Goal: Transaction & Acquisition: Purchase product/service

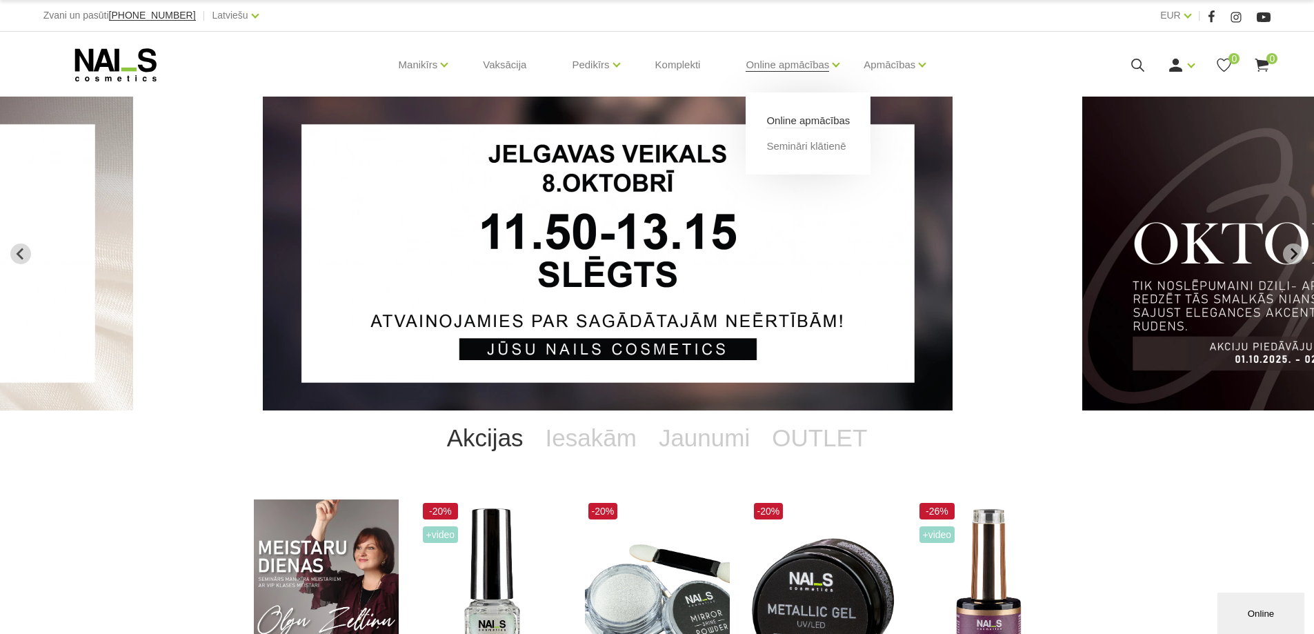
click at [809, 119] on link "Online apmācības" at bounding box center [807, 120] width 83 height 15
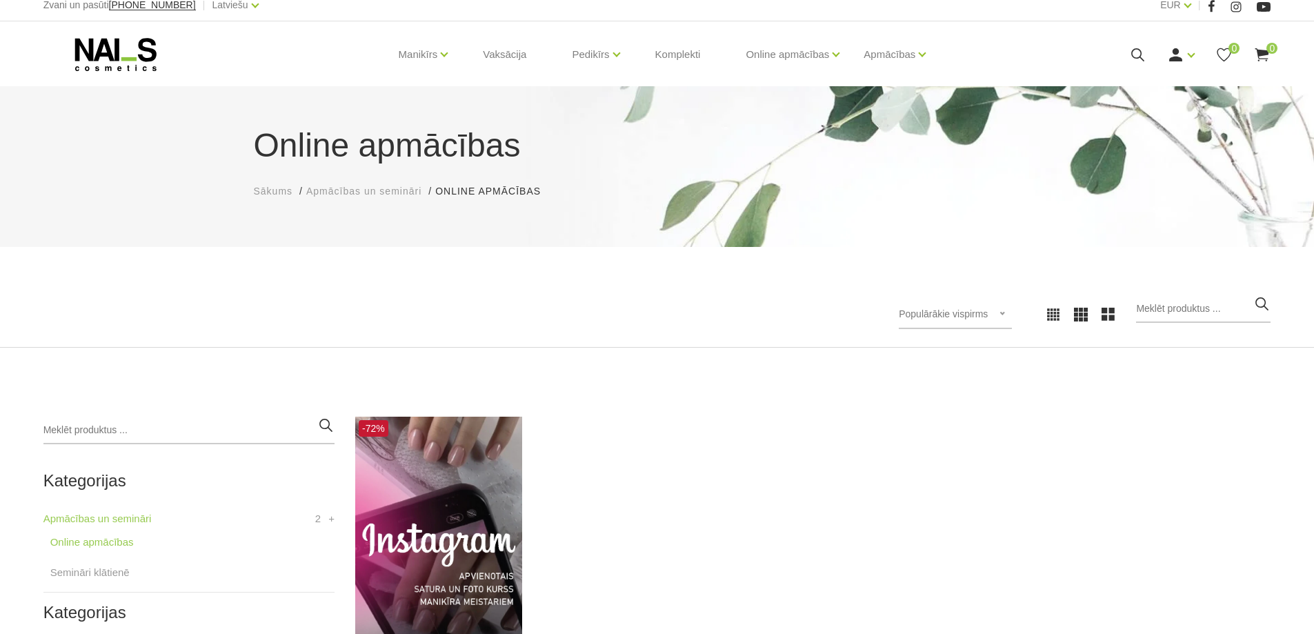
scroll to position [276, 0]
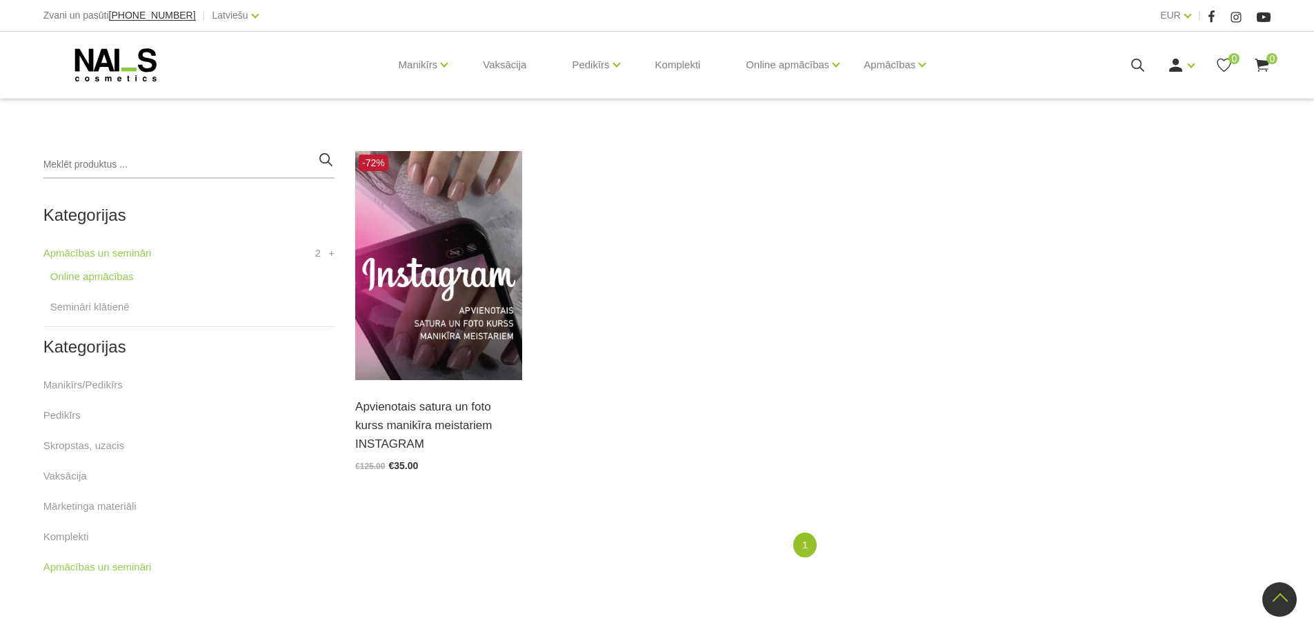
click at [119, 66] on use at bounding box center [114, 64] width 81 height 33
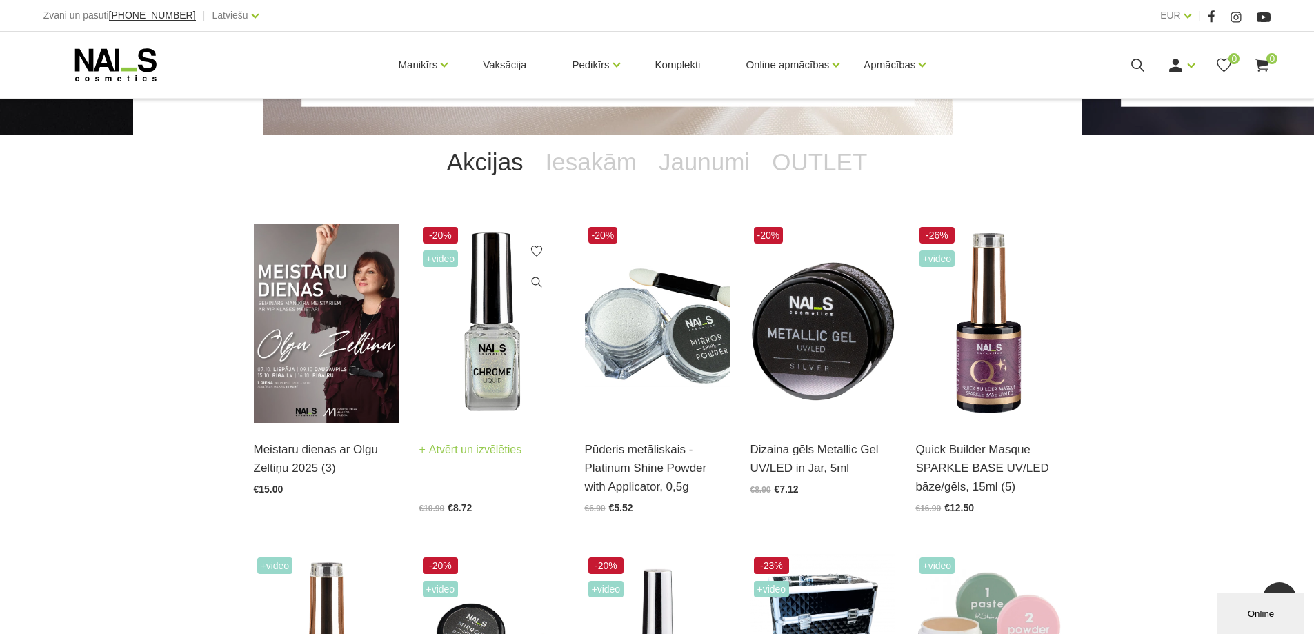
click at [499, 380] on img at bounding box center [491, 322] width 145 height 199
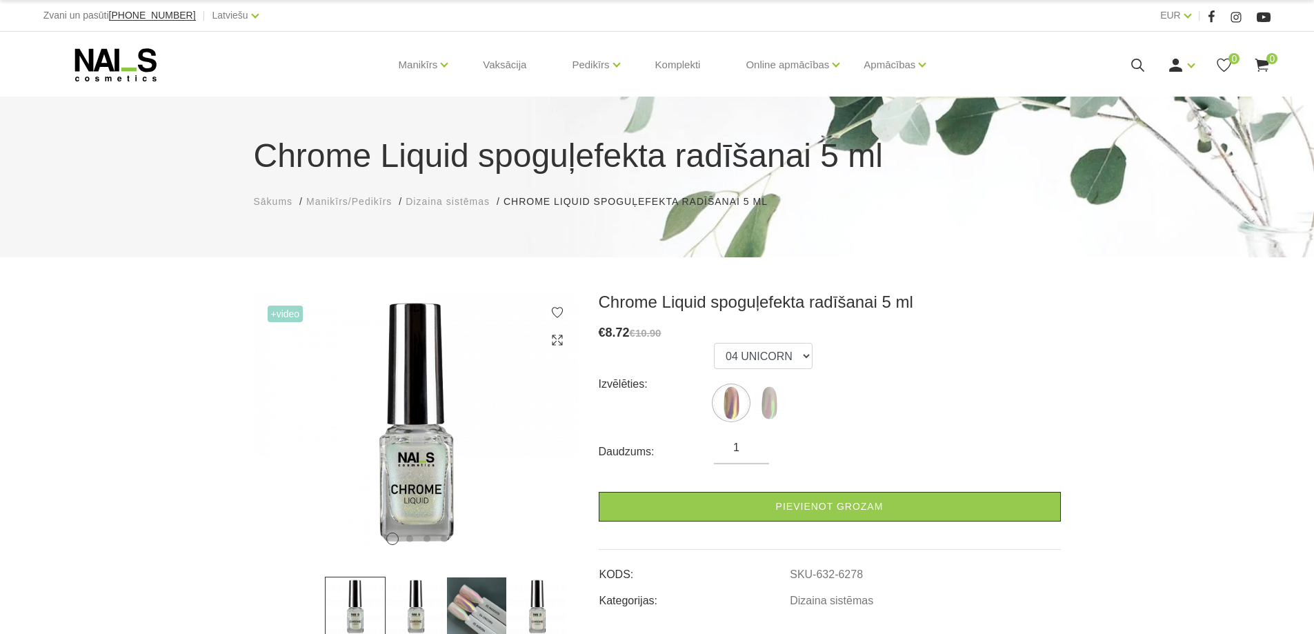
click at [472, 591] on img at bounding box center [476, 607] width 61 height 61
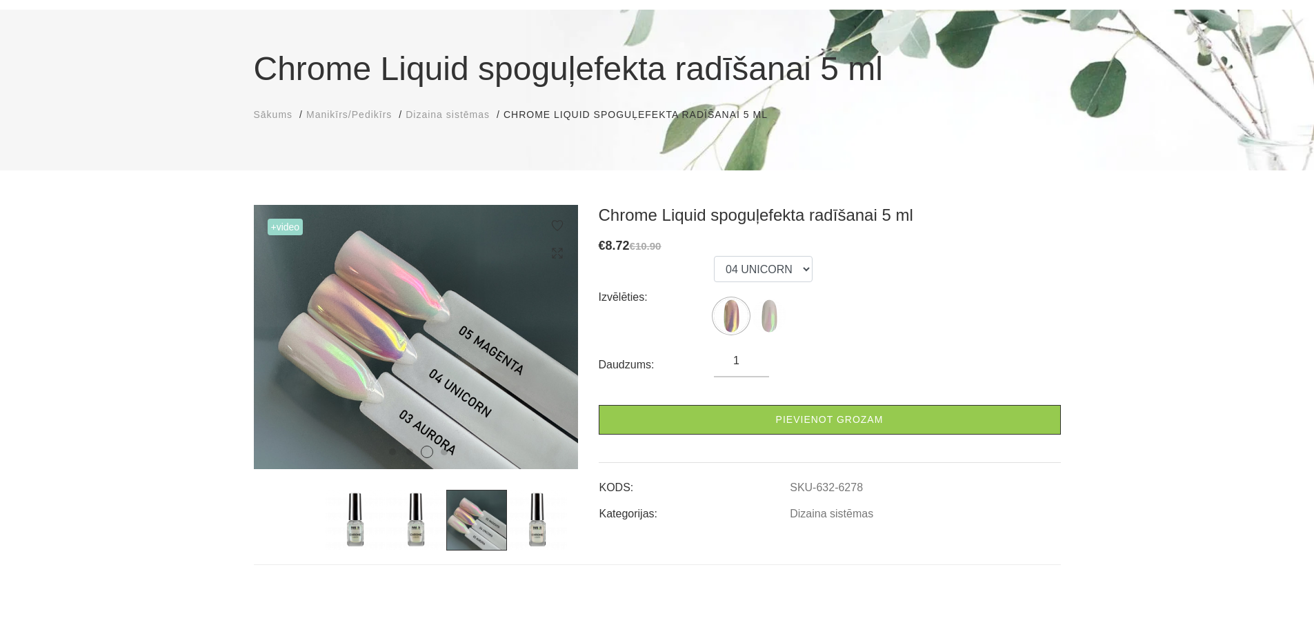
scroll to position [138, 0]
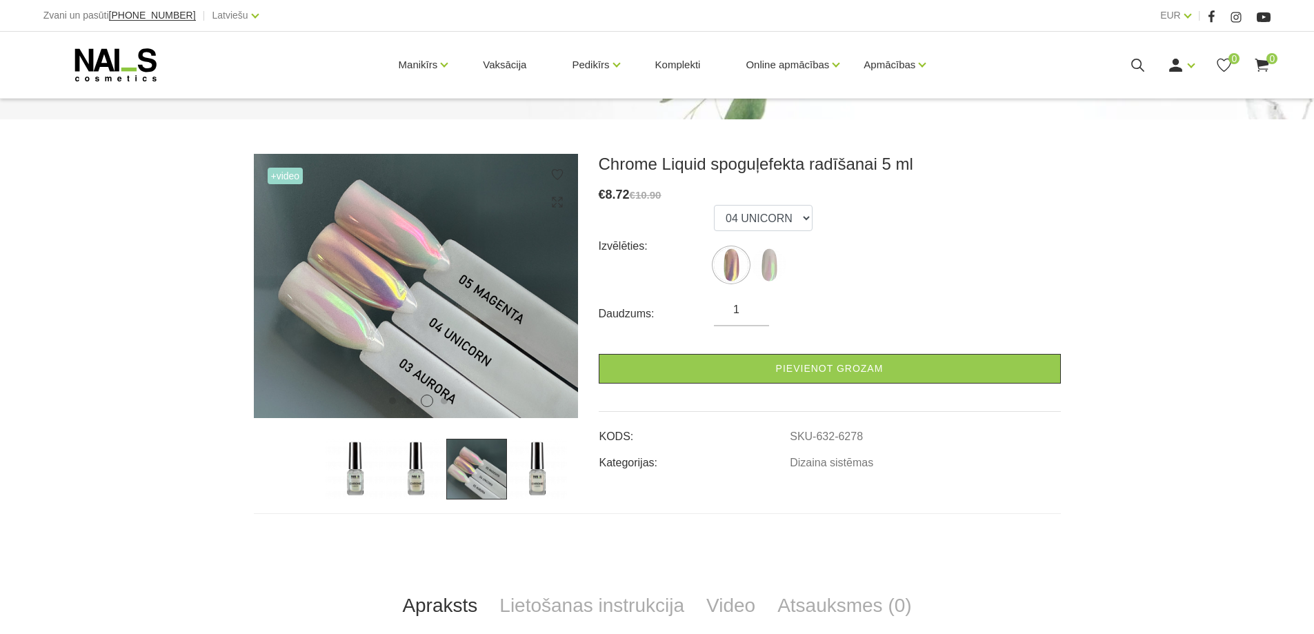
click at [535, 470] on img at bounding box center [537, 469] width 61 height 61
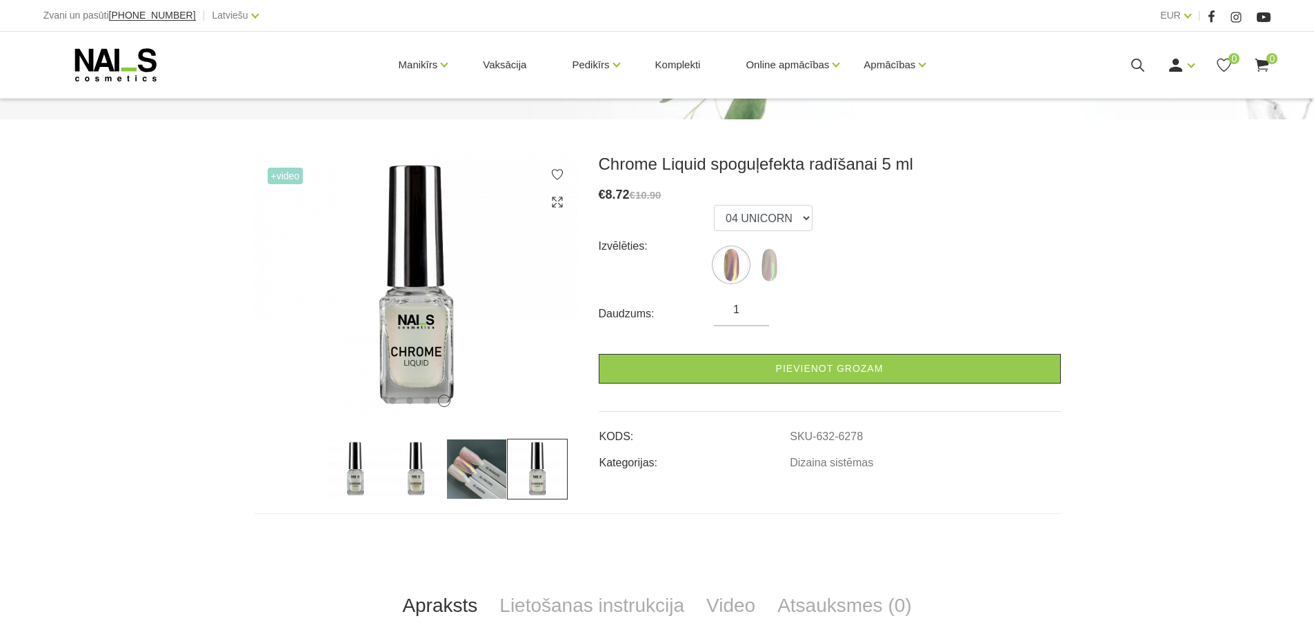
click at [495, 466] on img at bounding box center [476, 469] width 61 height 61
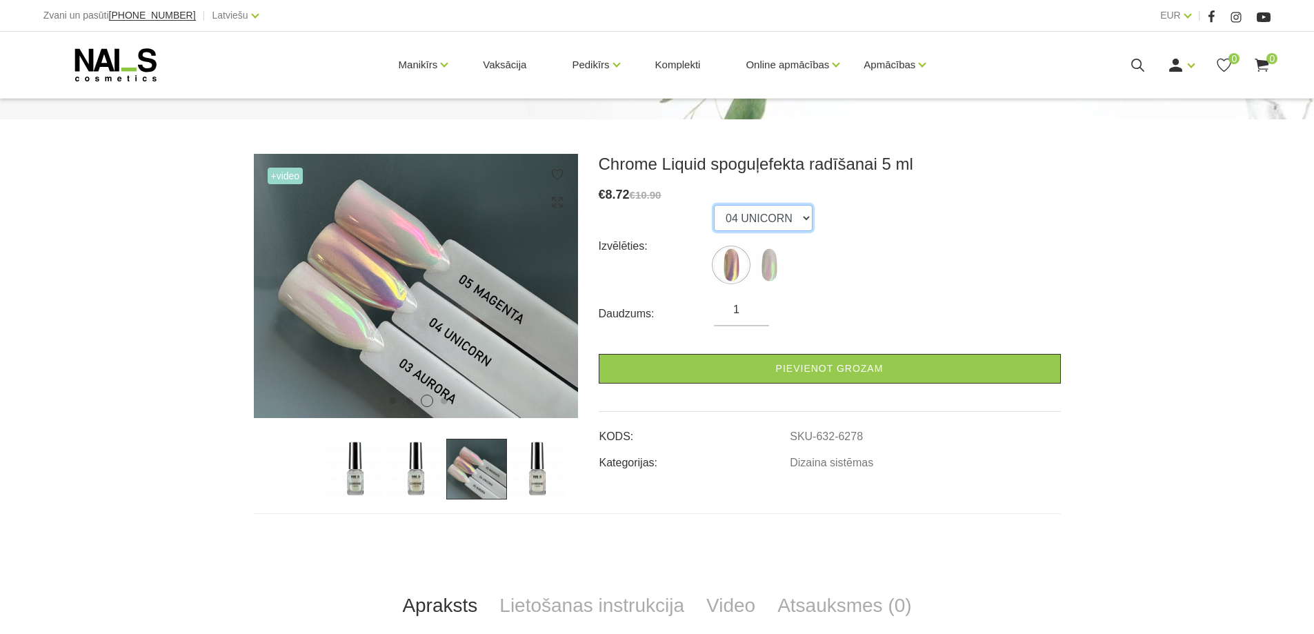
click at [795, 225] on select "04 UNICORN 03 AURORA" at bounding box center [763, 218] width 99 height 26
click at [714, 205] on select "04 UNICORN 03 AURORA" at bounding box center [763, 218] width 99 height 26
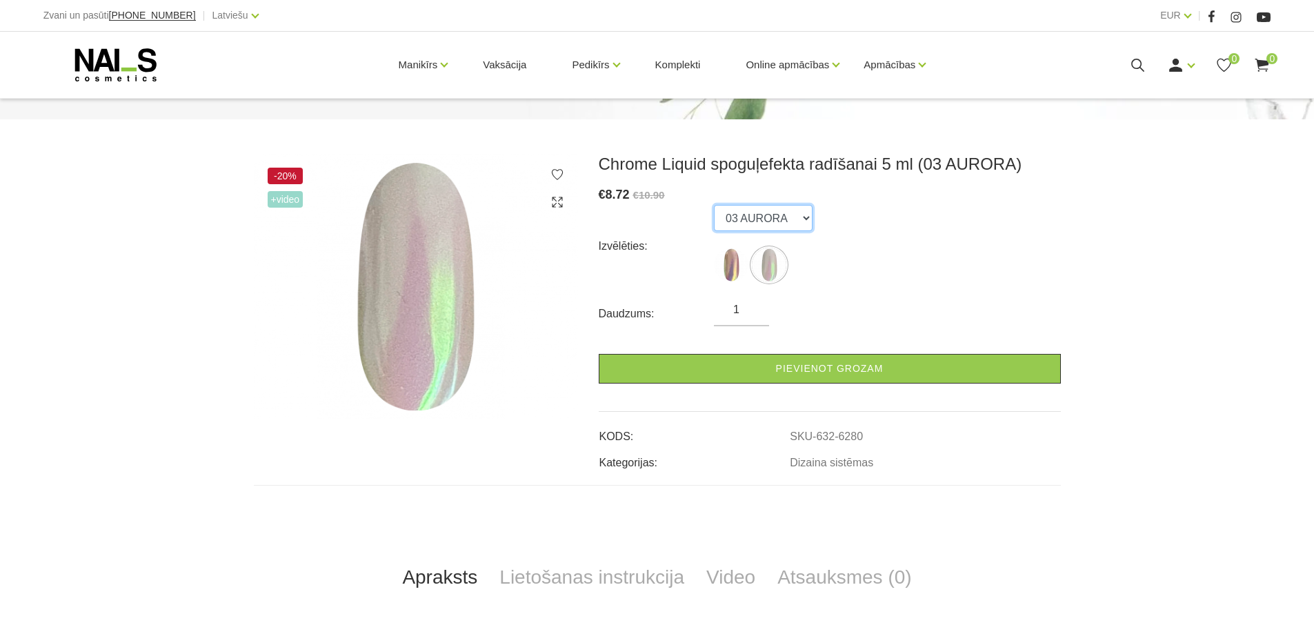
click at [786, 212] on select "04 UNICORN 03 AURORA" at bounding box center [763, 218] width 99 height 26
click at [714, 205] on select "04 UNICORN 03 AURORA" at bounding box center [763, 218] width 99 height 26
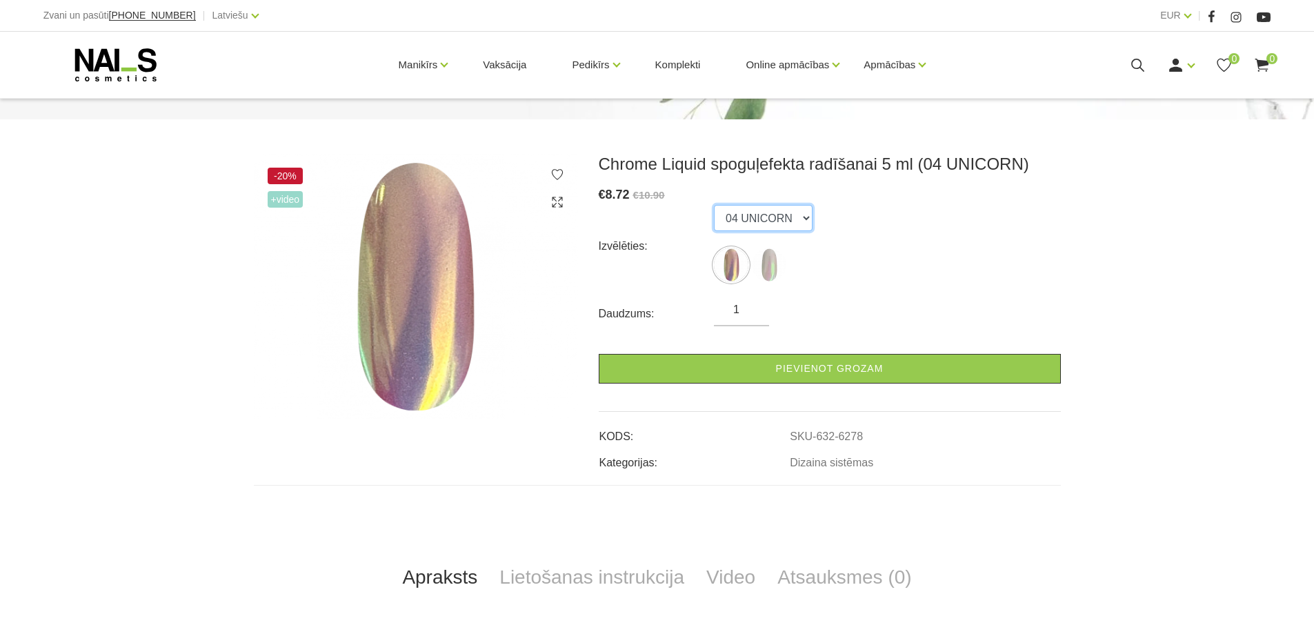
click at [802, 217] on select "04 UNICORN 03 AURORA" at bounding box center [763, 218] width 99 height 26
select select "6280"
click at [714, 205] on select "04 UNICORN 03 AURORA" at bounding box center [763, 218] width 99 height 26
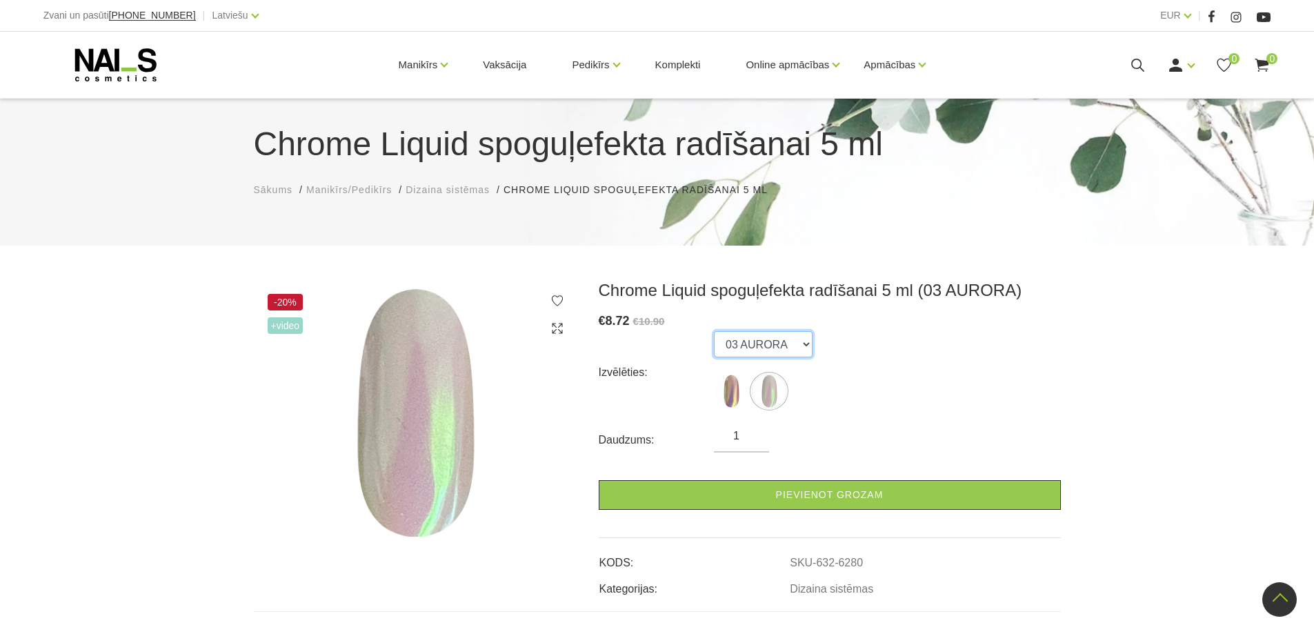
scroll to position [0, 0]
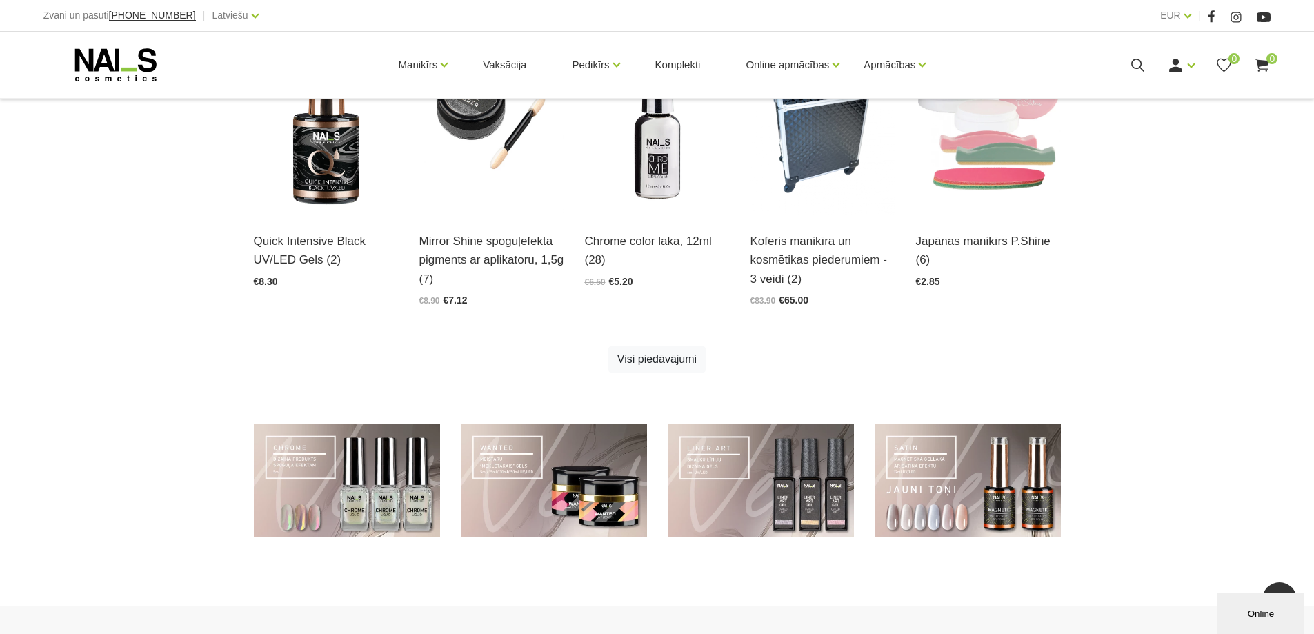
scroll to position [866, 0]
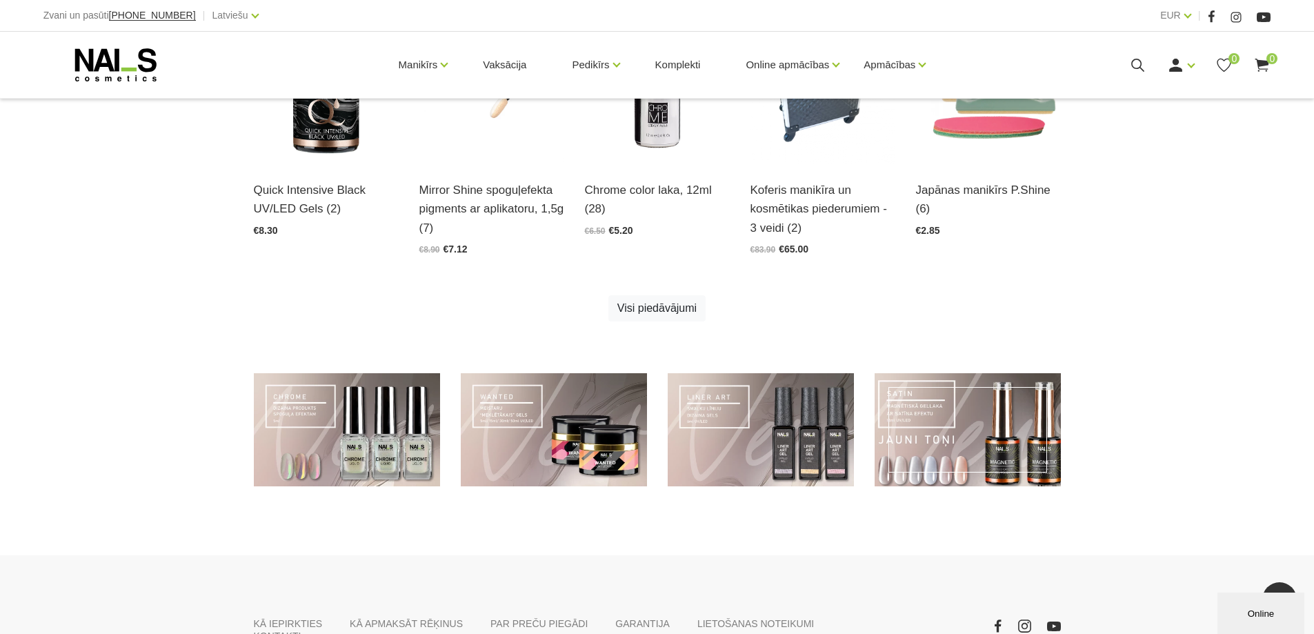
click at [976, 464] on link at bounding box center [968, 430] width 186 height 114
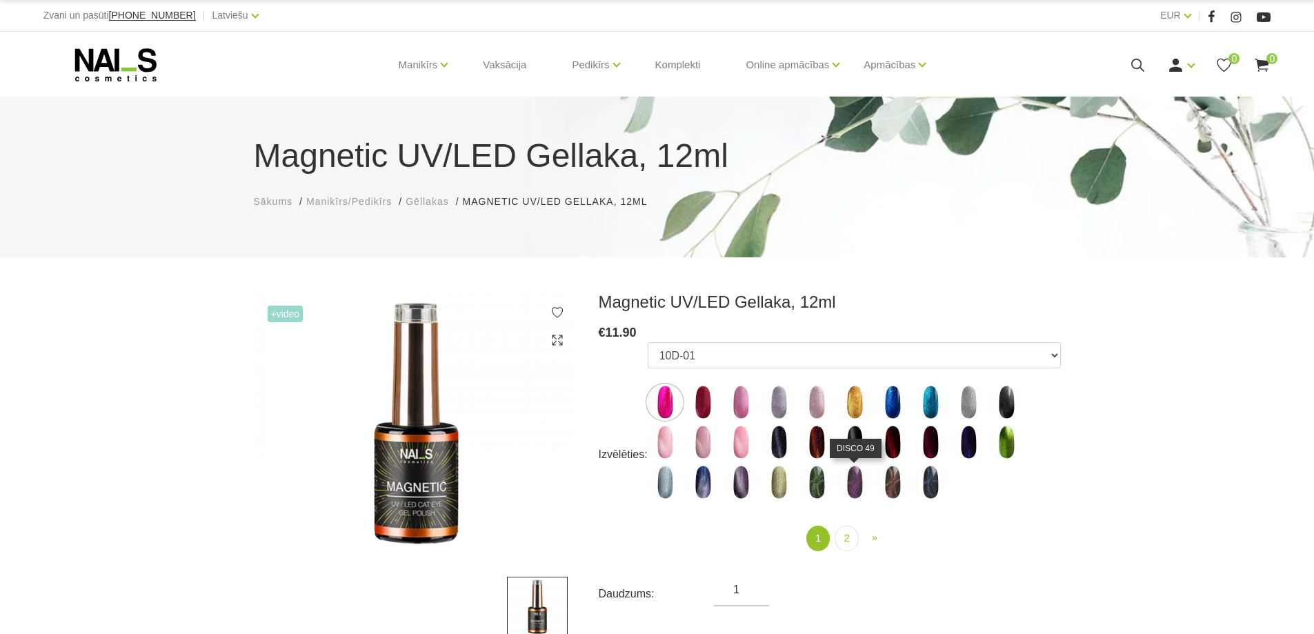
click at [857, 481] on img at bounding box center [854, 482] width 34 height 34
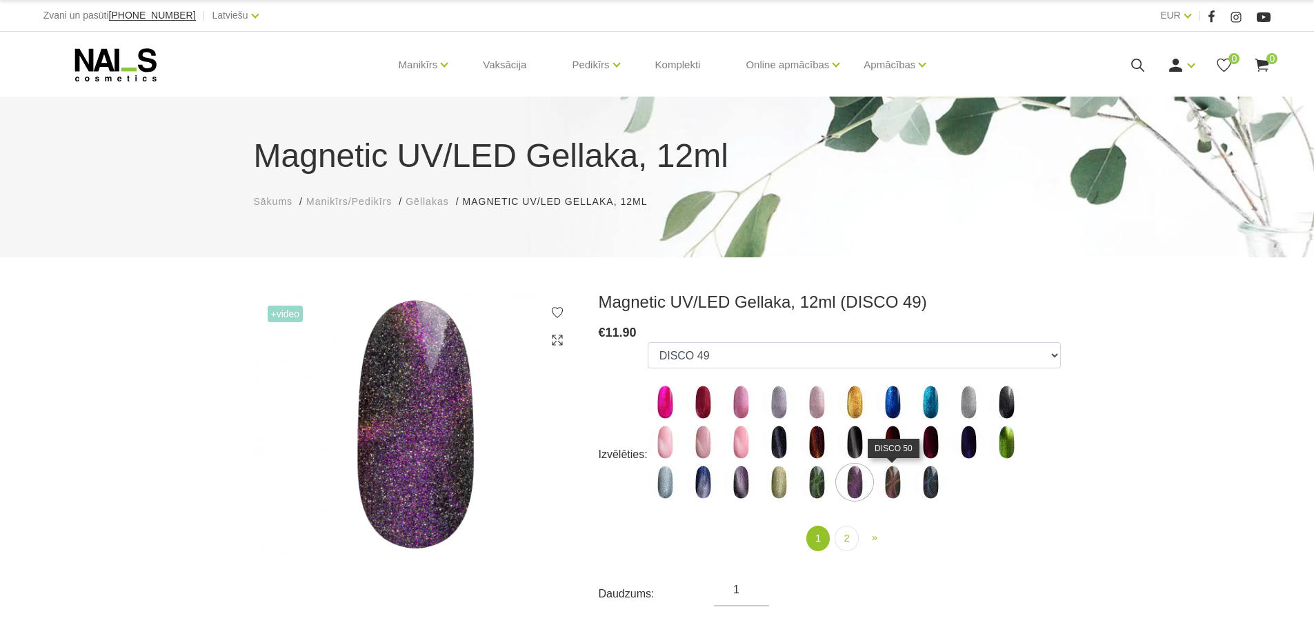
click at [893, 481] on img at bounding box center [892, 482] width 34 height 34
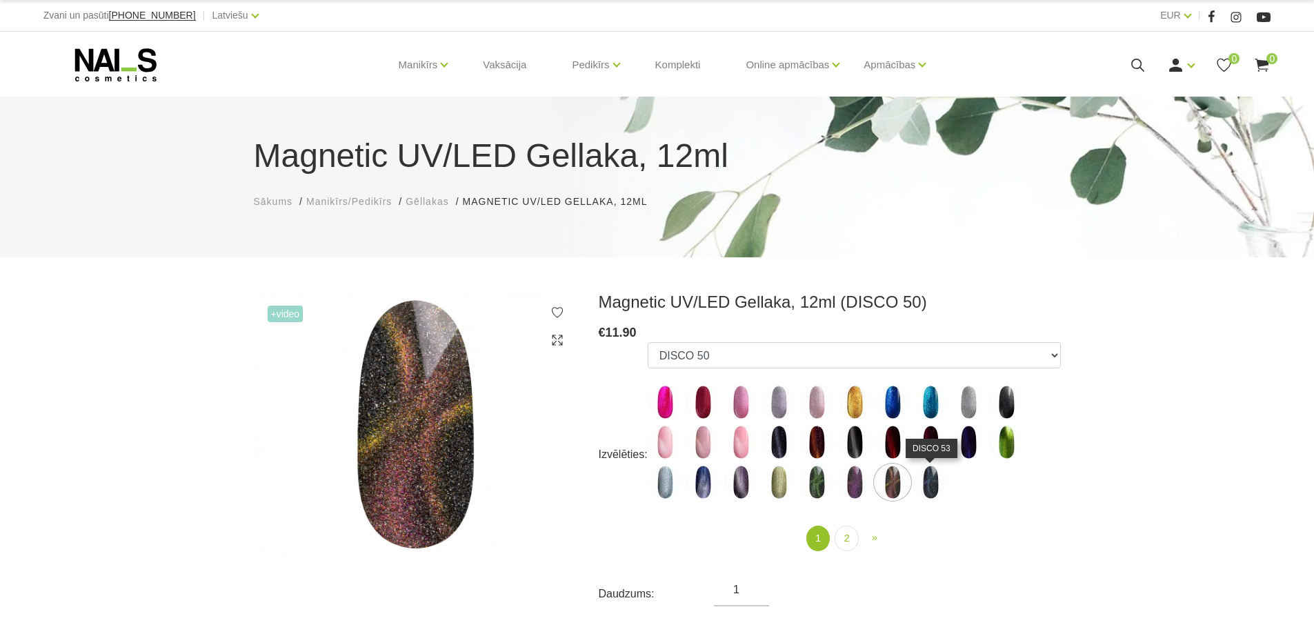
click at [933, 484] on img at bounding box center [930, 482] width 34 height 34
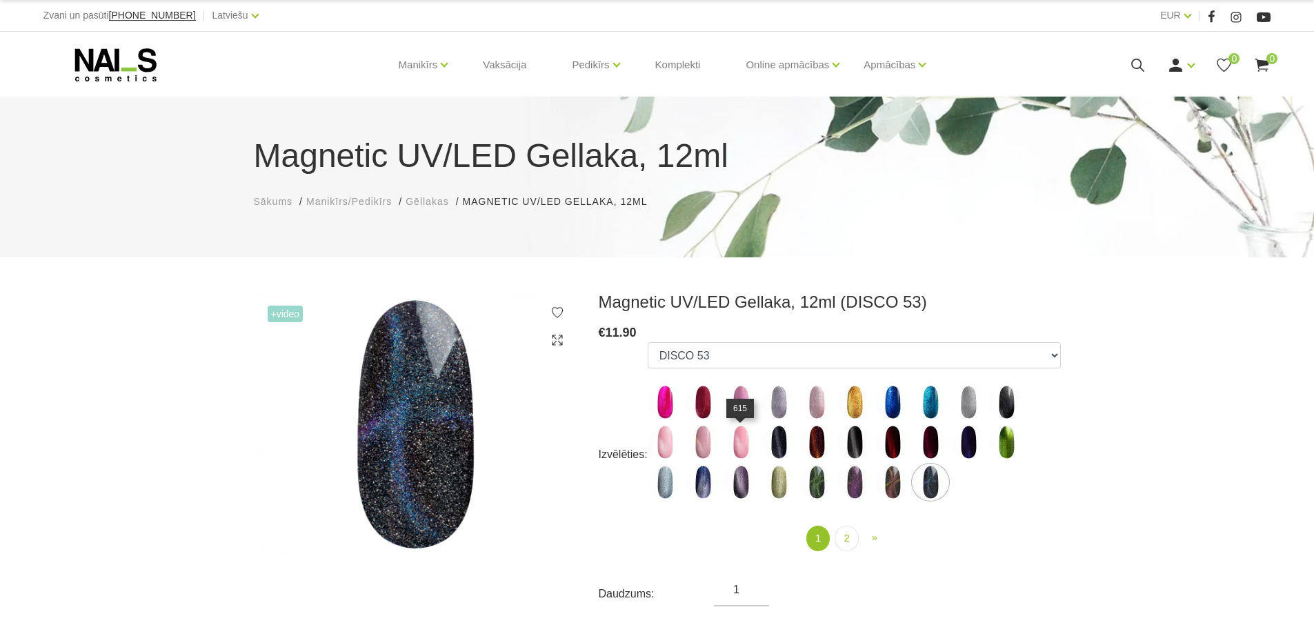
click at [744, 442] on img at bounding box center [741, 442] width 34 height 34
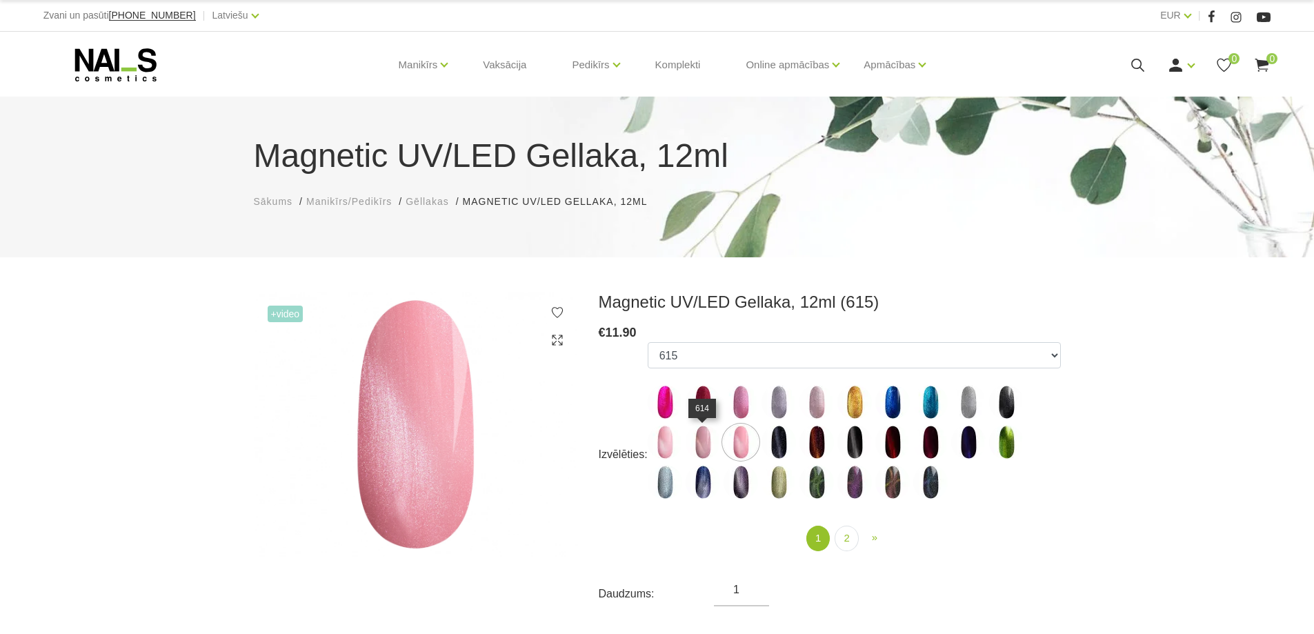
click at [710, 448] on img at bounding box center [703, 442] width 34 height 34
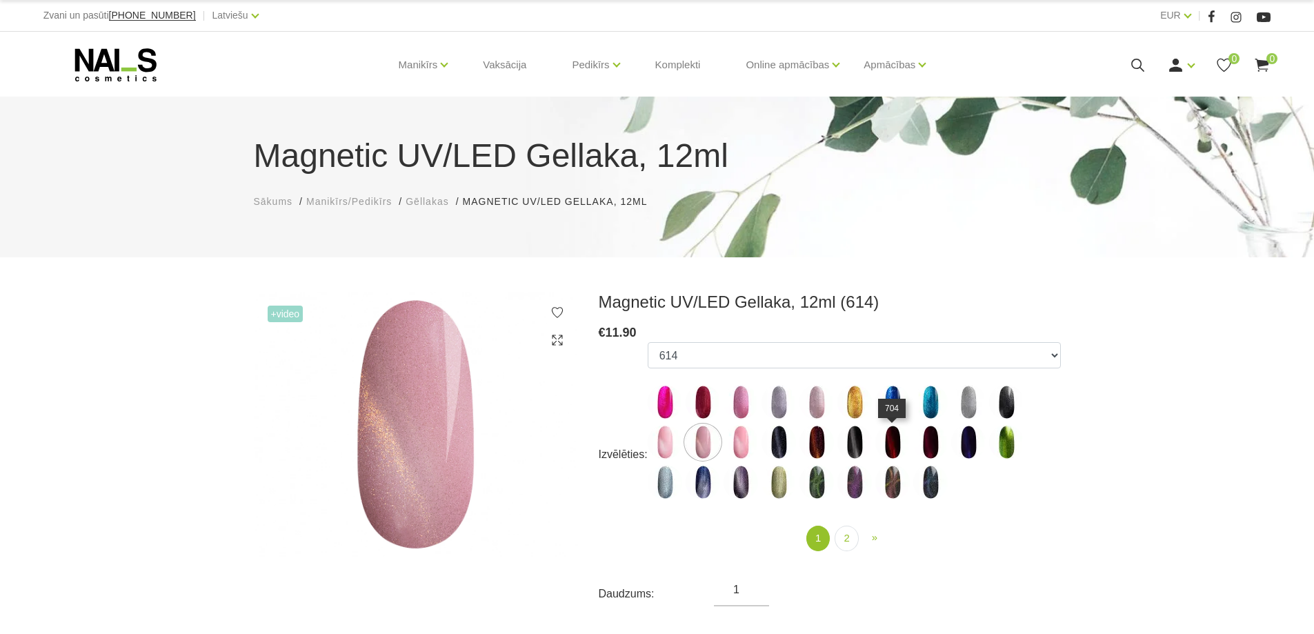
click at [891, 442] on img at bounding box center [892, 442] width 34 height 34
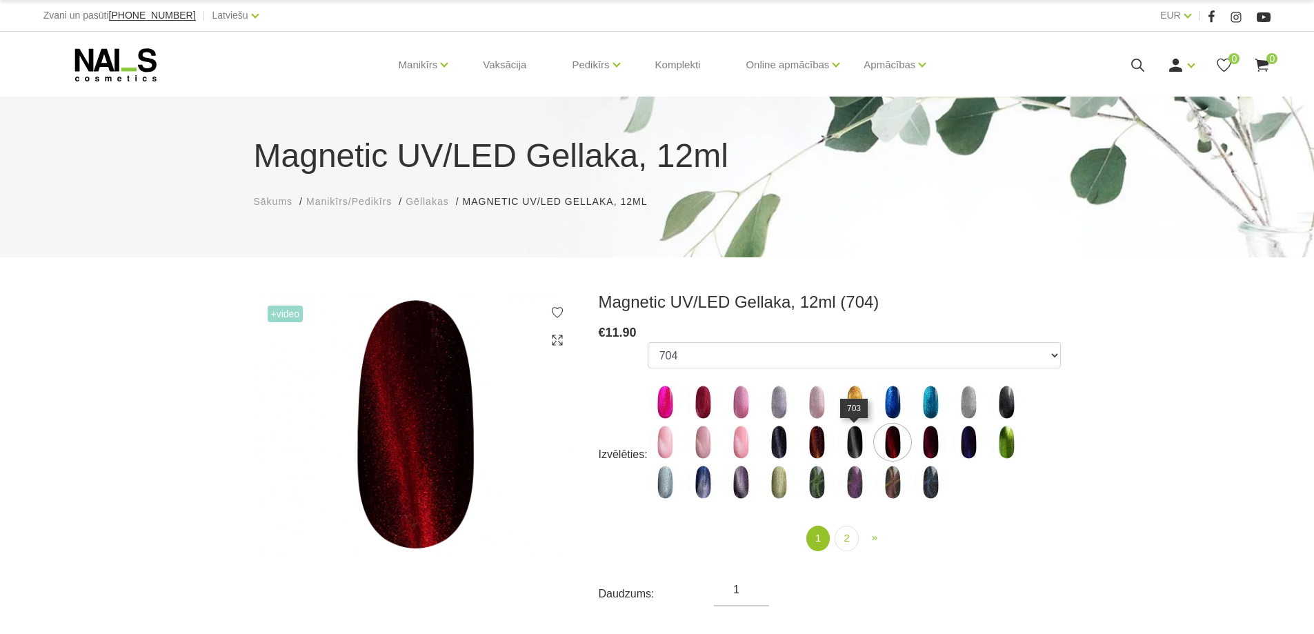
click at [858, 449] on img at bounding box center [854, 442] width 34 height 34
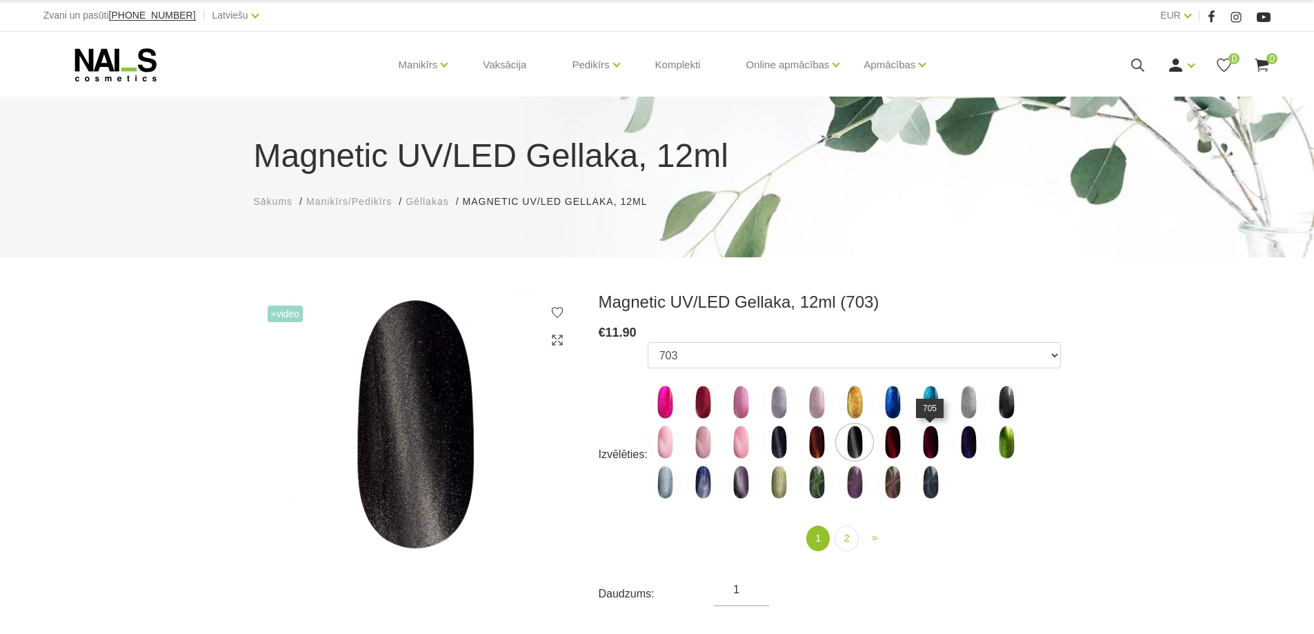
click at [939, 449] on img at bounding box center [930, 442] width 34 height 34
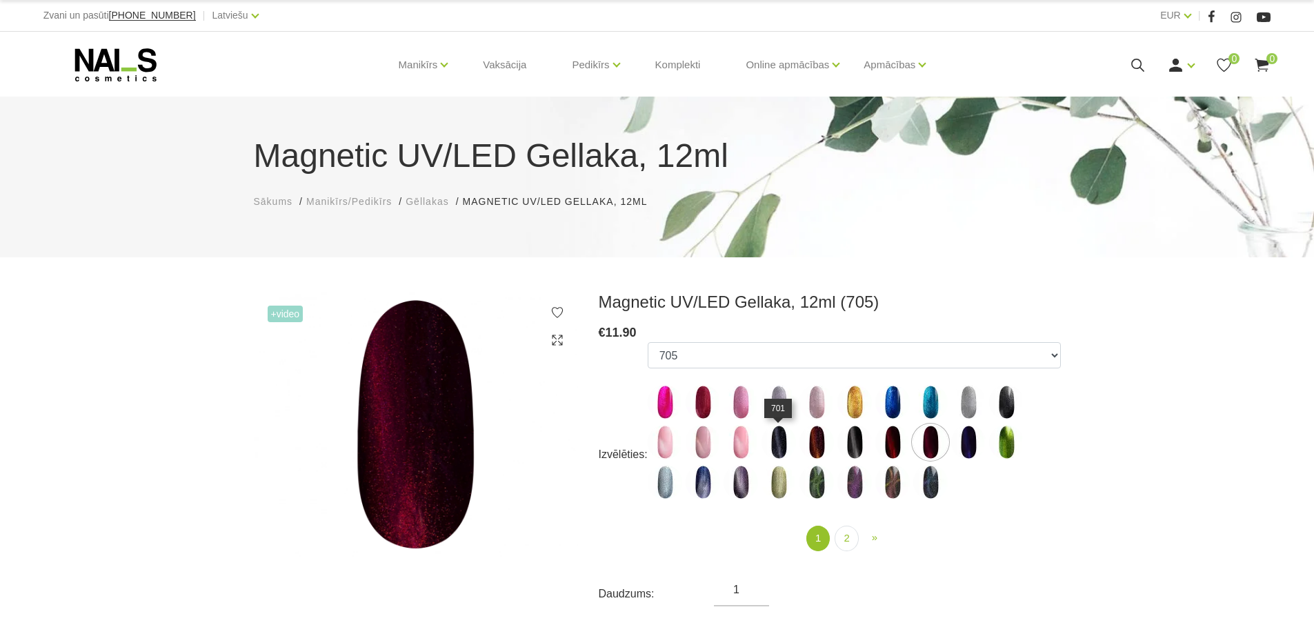
click at [784, 443] on img at bounding box center [779, 442] width 34 height 34
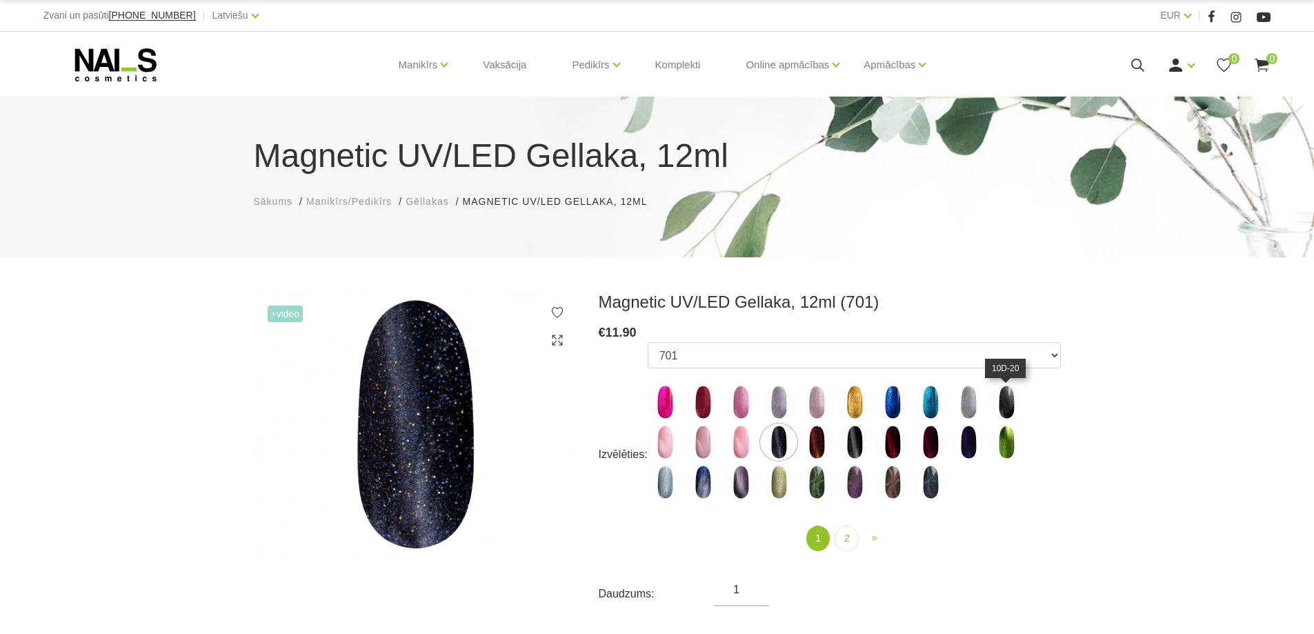
click at [1008, 401] on img at bounding box center [1006, 402] width 34 height 34
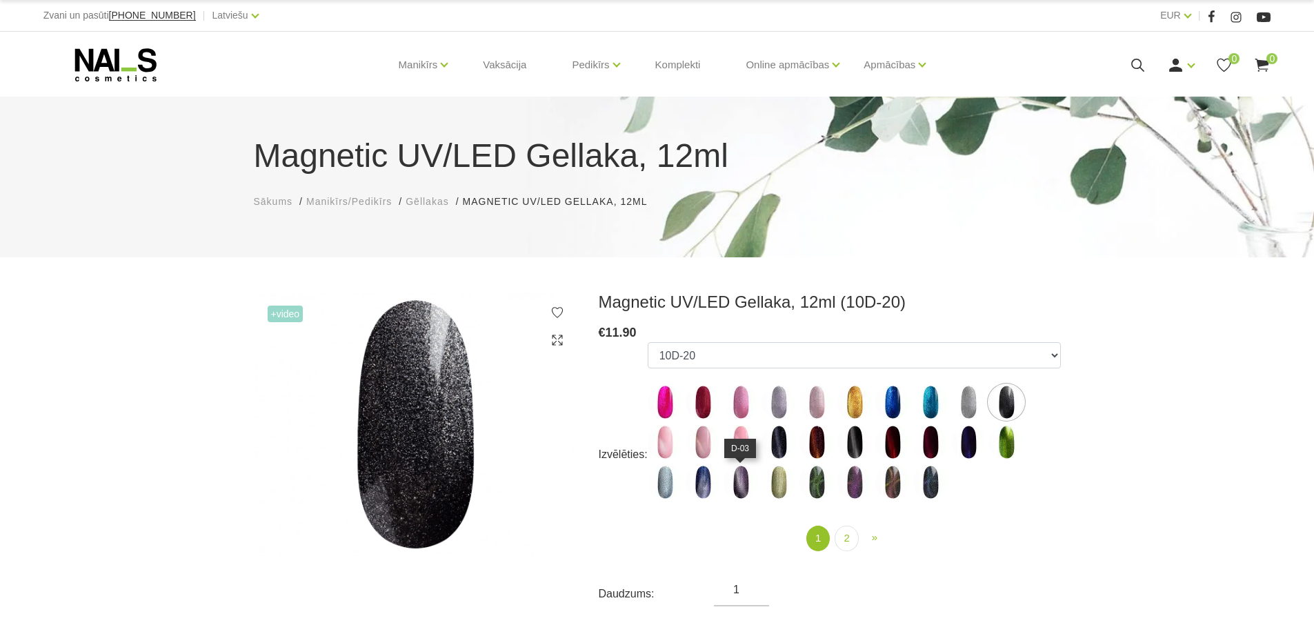
click at [733, 485] on img at bounding box center [741, 482] width 34 height 34
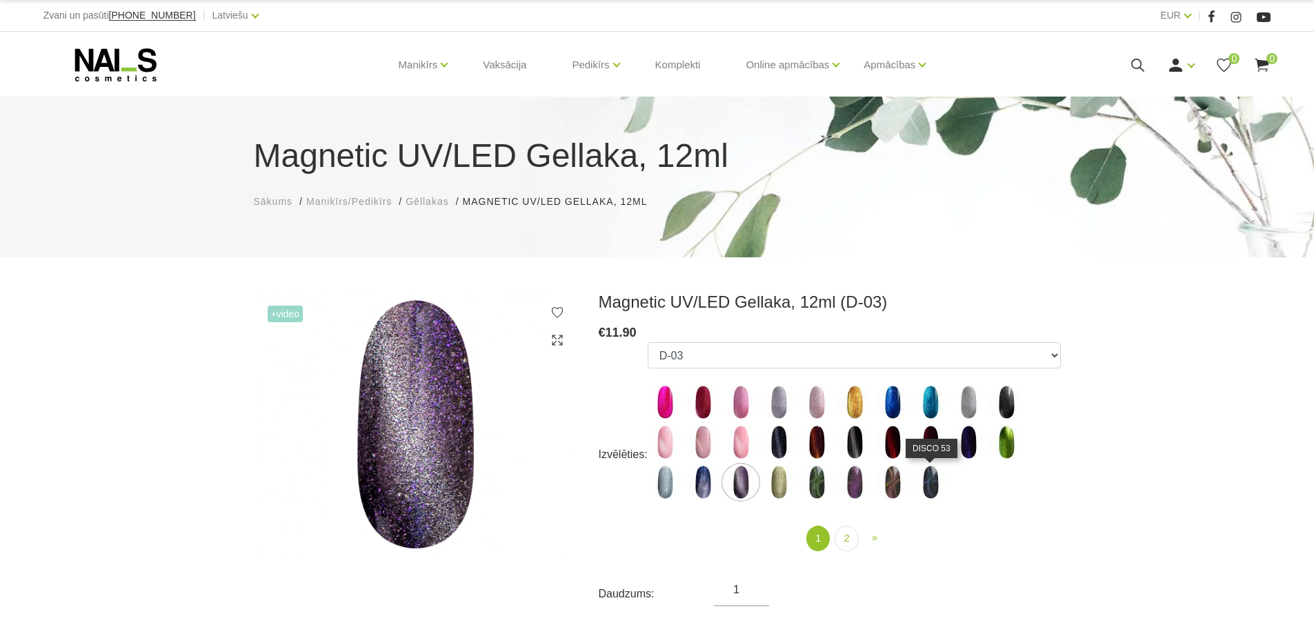
click at [927, 484] on img at bounding box center [930, 482] width 34 height 34
select select "5592"
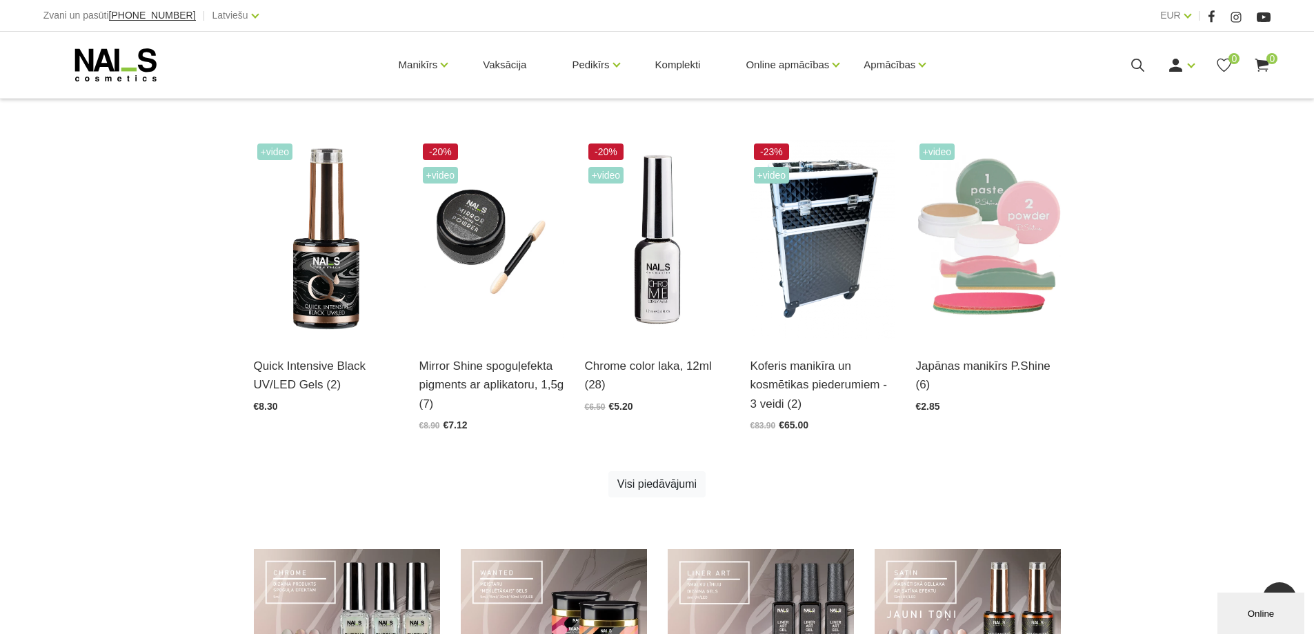
scroll to position [759, 0]
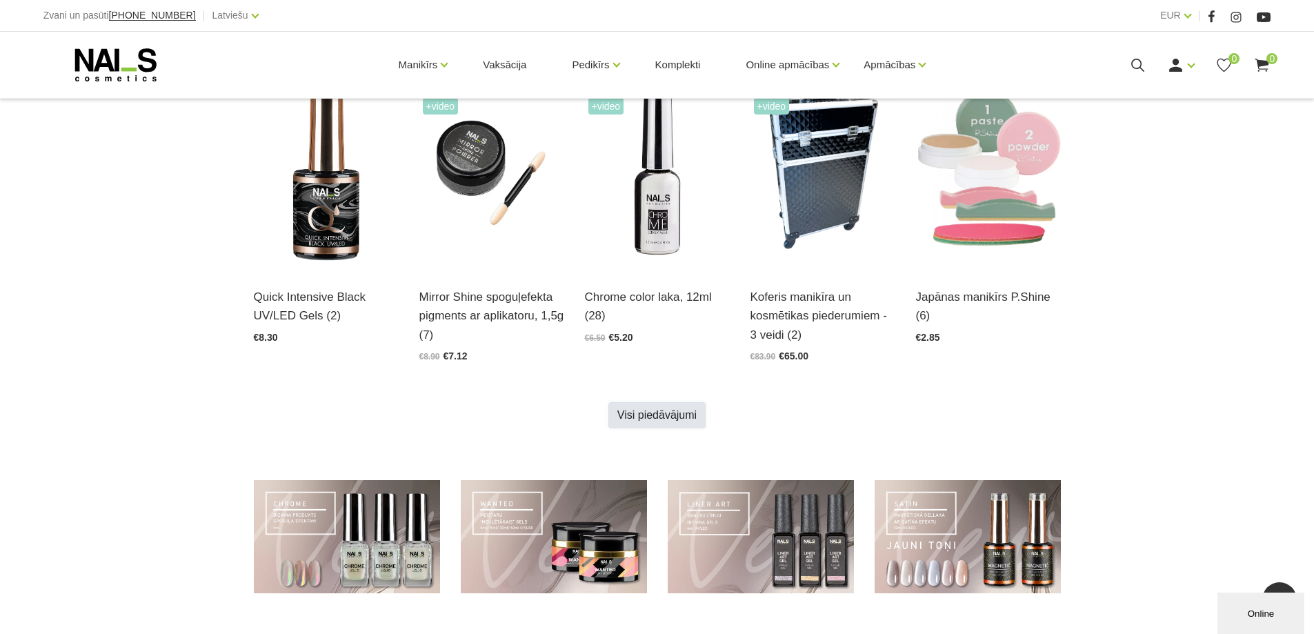
click at [681, 417] on link "Visi piedāvājumi" at bounding box center [656, 415] width 97 height 26
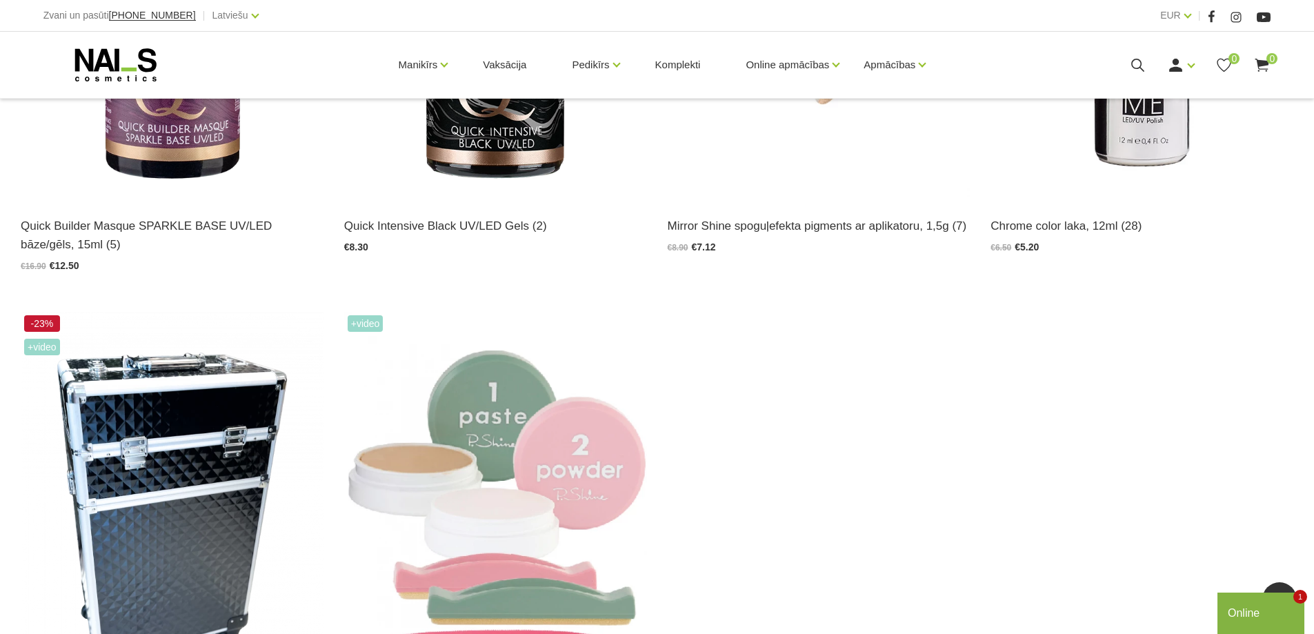
scroll to position [1035, 0]
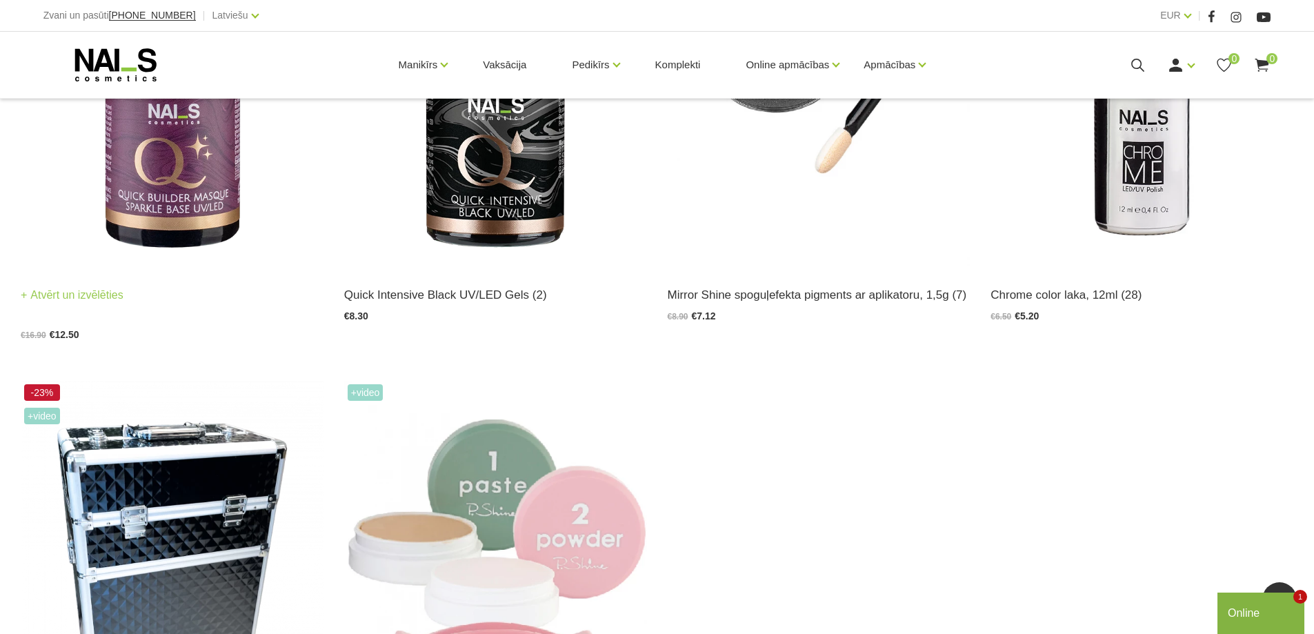
click at [193, 182] on img at bounding box center [172, 60] width 303 height 416
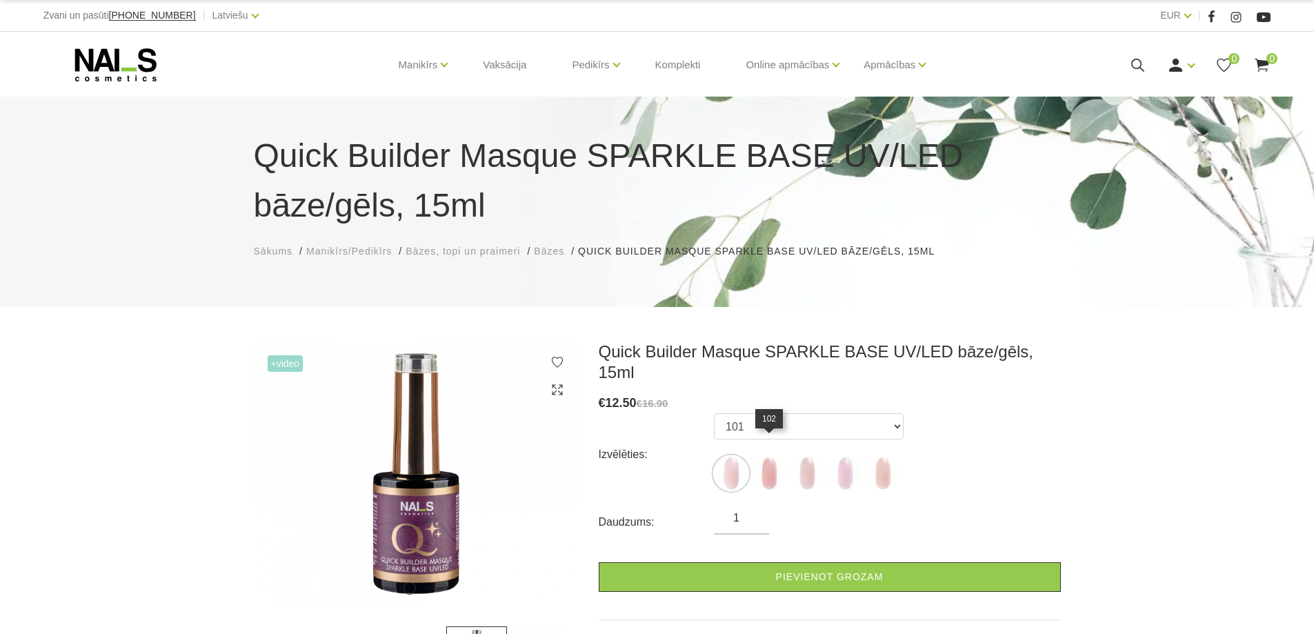
click at [779, 459] on img at bounding box center [769, 473] width 34 height 34
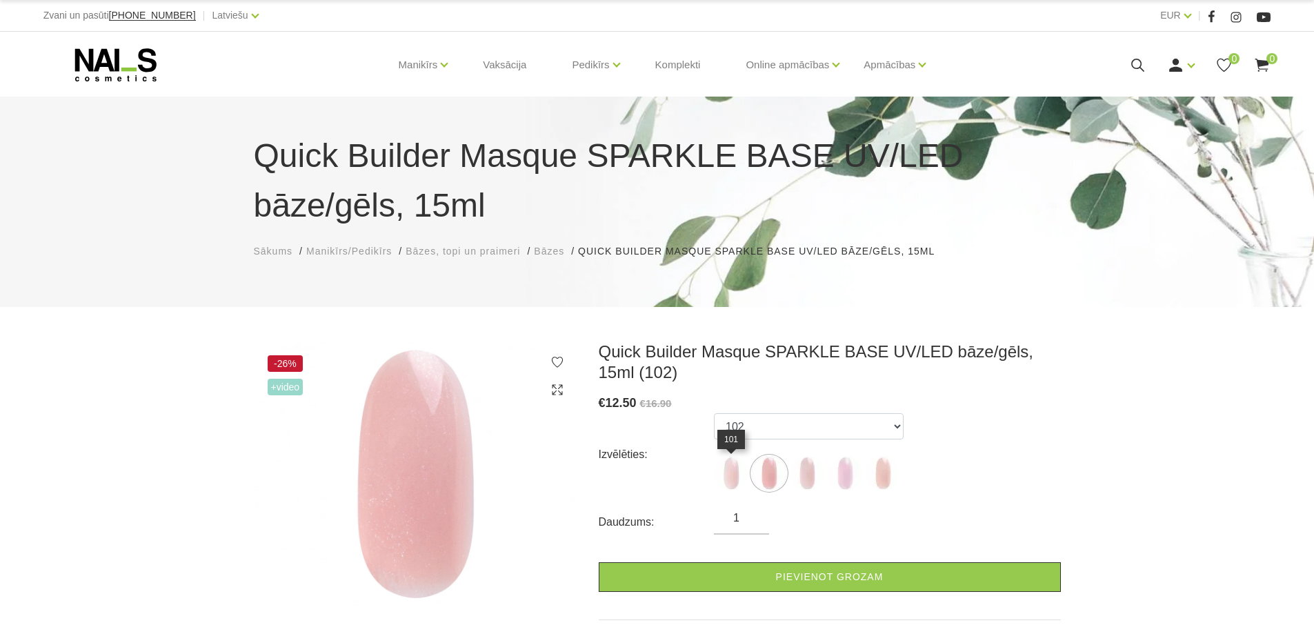
click at [737, 468] on img at bounding box center [731, 473] width 34 height 34
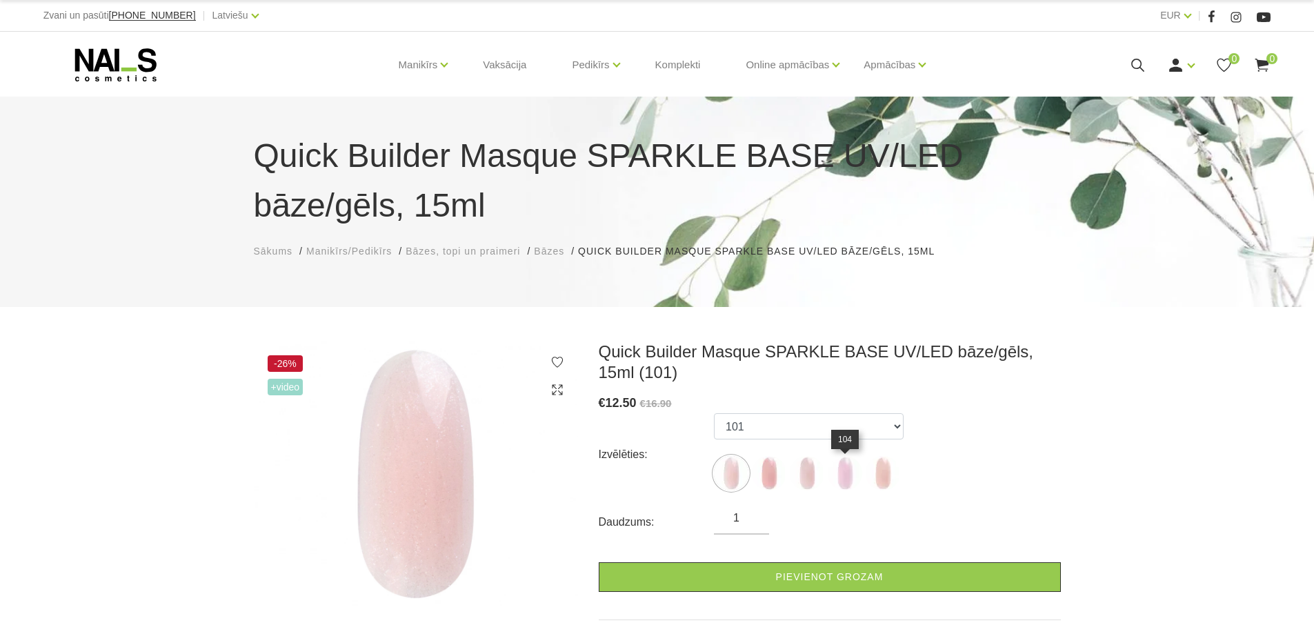
click at [835, 479] on img at bounding box center [845, 473] width 34 height 34
select select "5631"
